Goal: Task Accomplishment & Management: Manage account settings

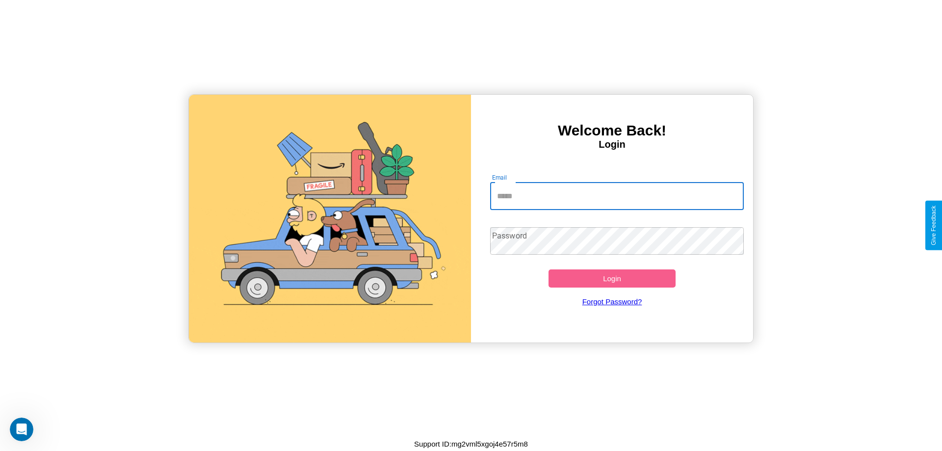
click at [617, 196] on input "Email" at bounding box center [617, 195] width 254 height 27
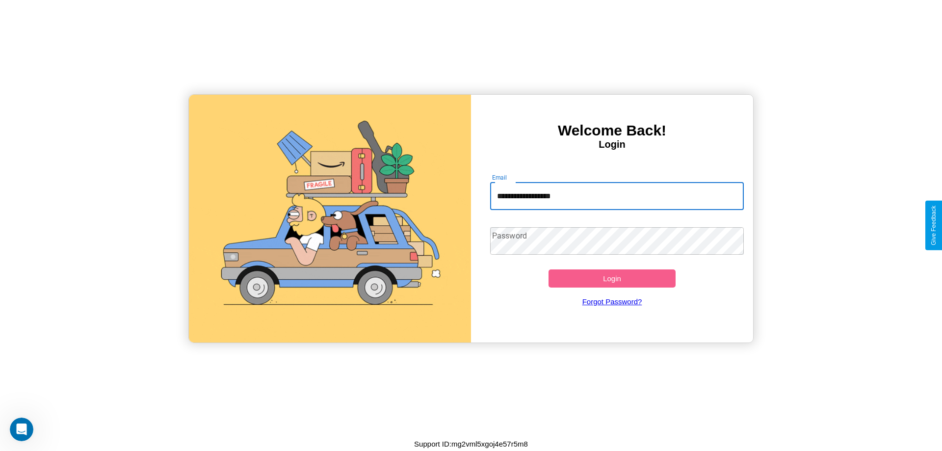
type input "**********"
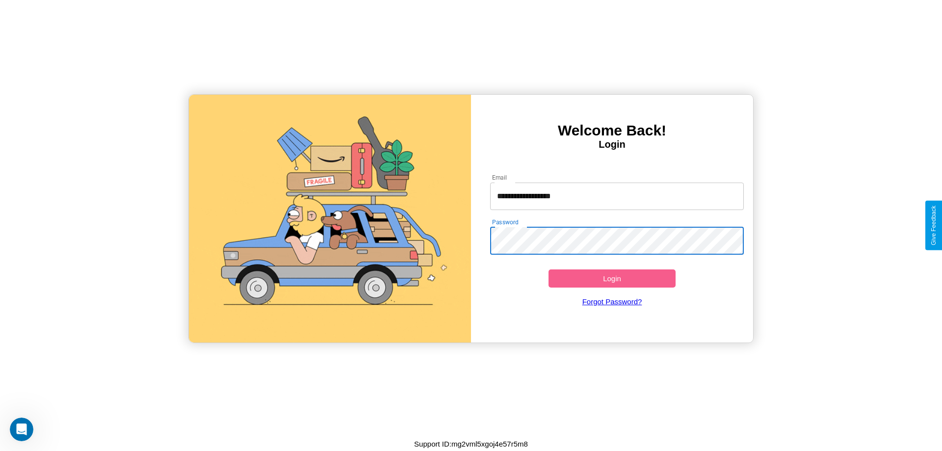
click at [612, 278] on button "Login" at bounding box center [611, 278] width 127 height 18
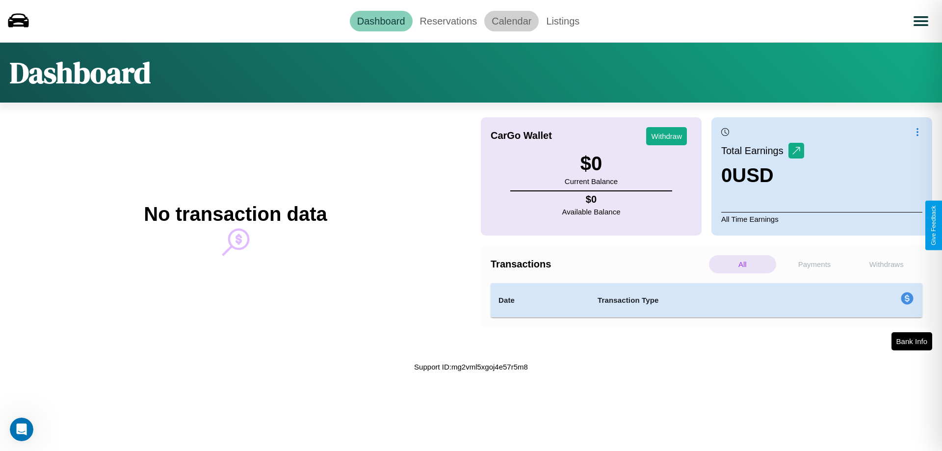
click at [511, 21] on link "Calendar" at bounding box center [511, 21] width 54 height 21
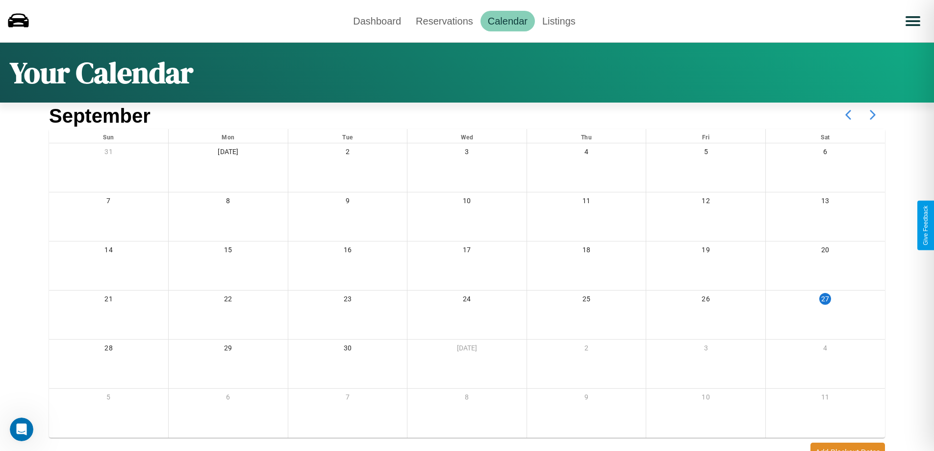
click at [873, 115] on icon at bounding box center [873, 115] width 25 height 25
click at [444, 21] on link "Reservations" at bounding box center [445, 21] width 72 height 21
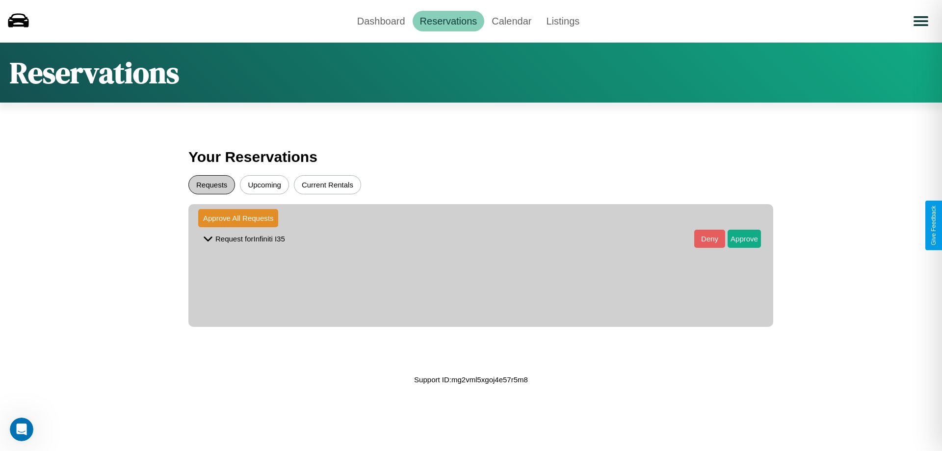
click at [211, 184] on button "Requests" at bounding box center [211, 184] width 47 height 19
click at [737, 238] on button "Approve" at bounding box center [743, 239] width 33 height 18
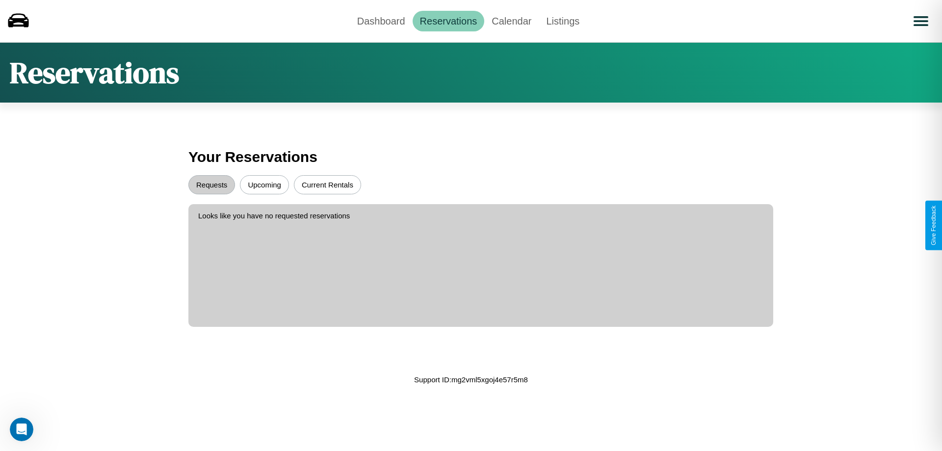
click at [264, 184] on button "Upcoming" at bounding box center [264, 184] width 49 height 19
